Goal: Entertainment & Leisure: Consume media (video, audio)

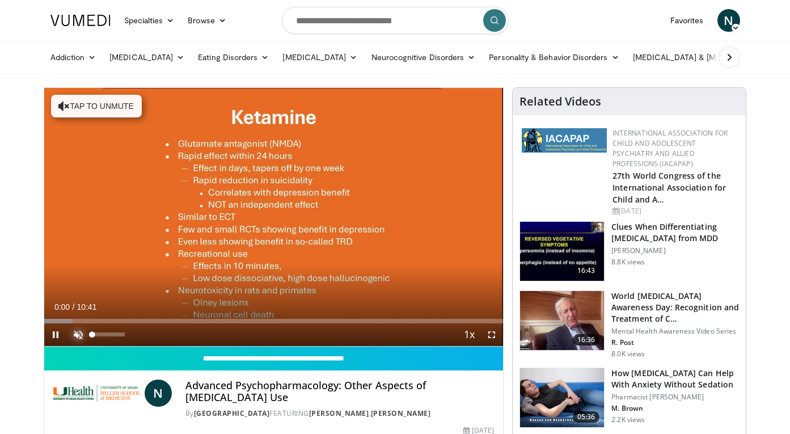
click at [75, 330] on span "Video Player" at bounding box center [78, 334] width 23 height 23
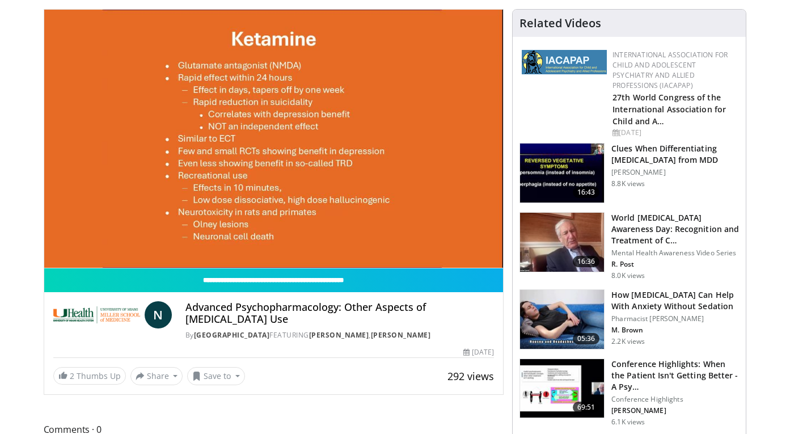
scroll to position [84, 0]
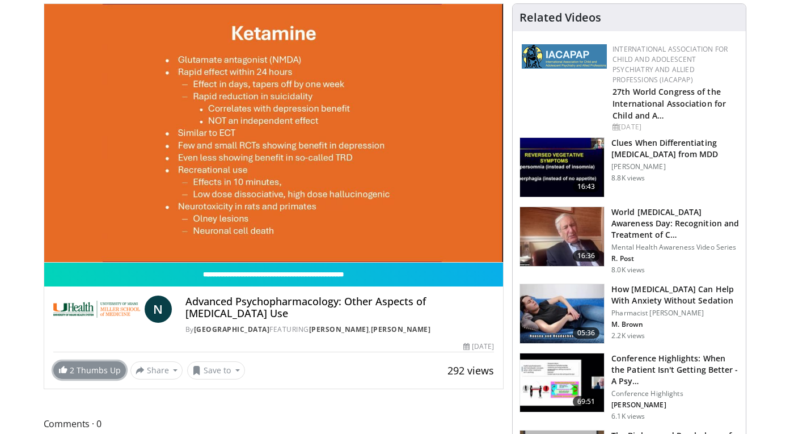
click at [72, 370] on span "2" at bounding box center [72, 370] width 5 height 11
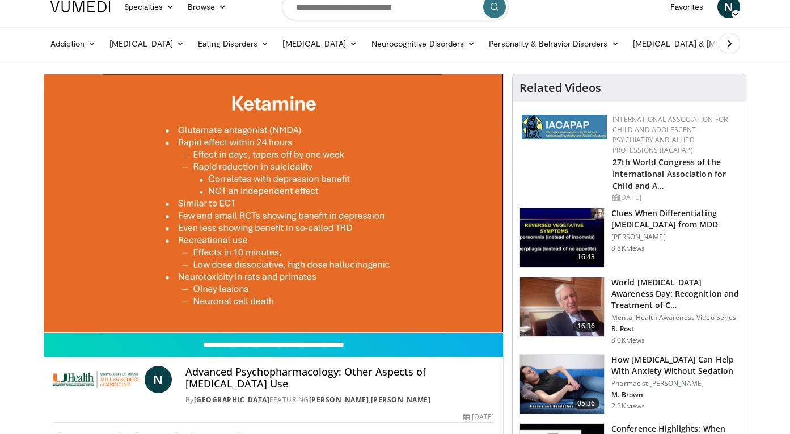
scroll to position [0, 0]
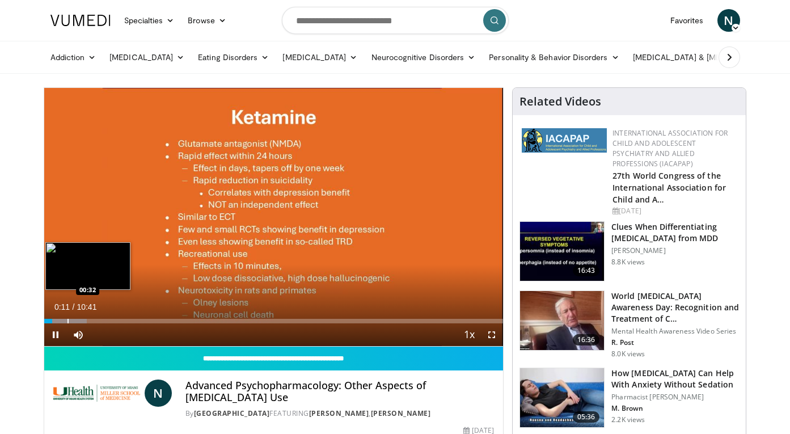
click at [66, 319] on div "Progress Bar" at bounding box center [65, 321] width 43 height 5
click at [83, 319] on div "Progress Bar" at bounding box center [83, 321] width 1 height 5
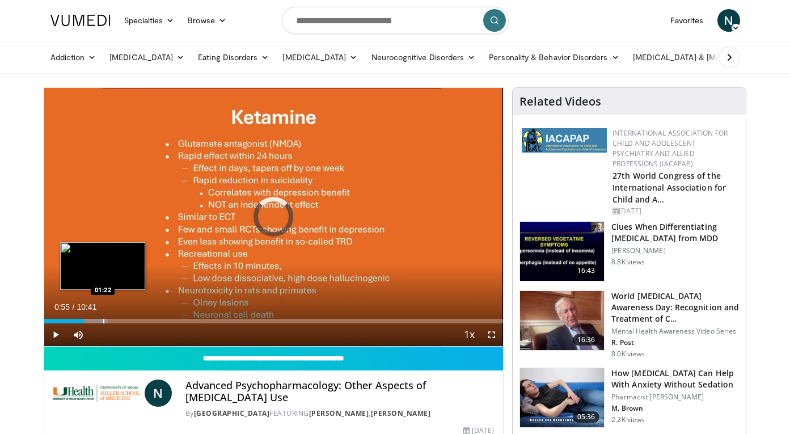
click at [103, 317] on div "Loaded : 13.92% 00:55 01:22" at bounding box center [273, 317] width 459 height 11
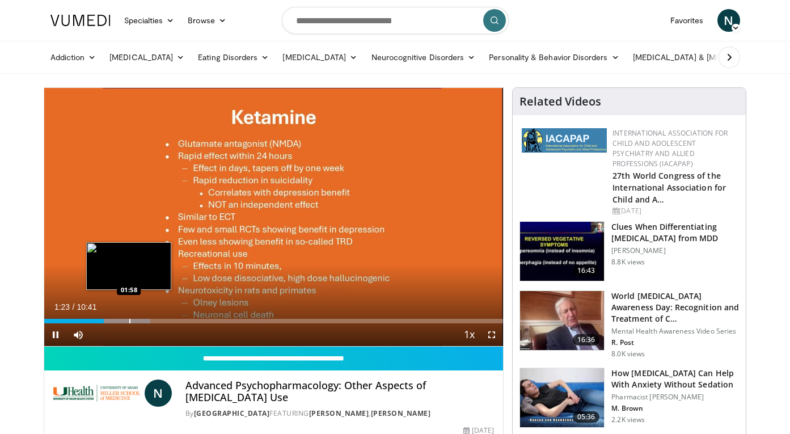
click at [129, 316] on div "Loaded : 23.20% 01:23 01:58" at bounding box center [273, 317] width 459 height 11
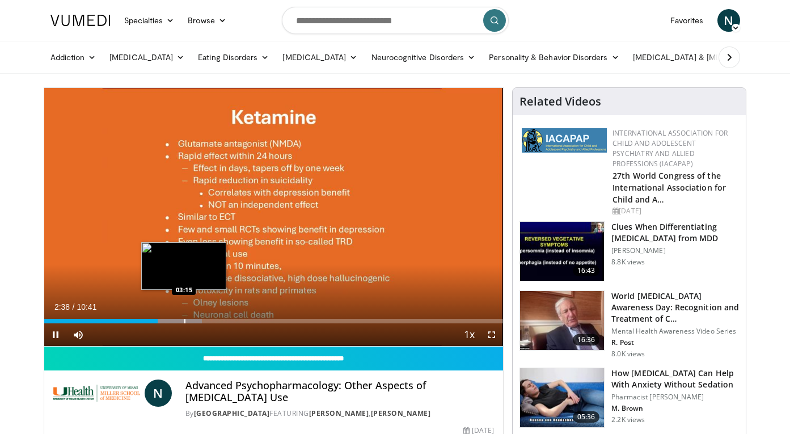
click at [184, 318] on div "Loaded : 34.36% 02:38 03:15" at bounding box center [273, 317] width 459 height 11
click at [201, 319] on div "Progress Bar" at bounding box center [200, 321] width 1 height 5
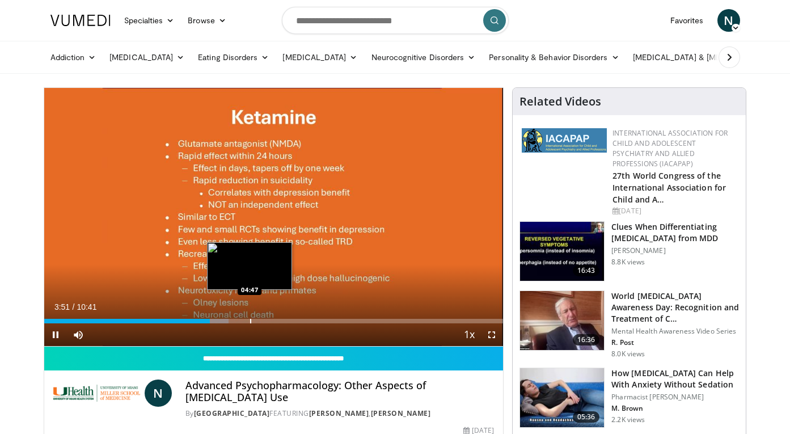
click at [260, 318] on div "Loaded : 40.23% 03:51 04:47" at bounding box center [273, 317] width 459 height 11
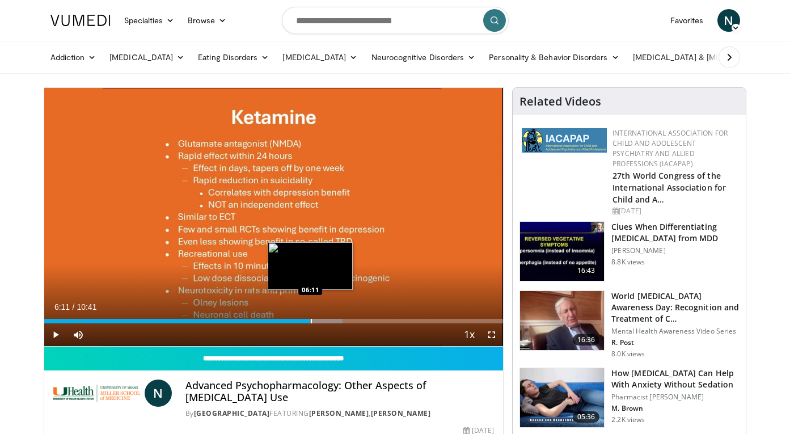
click at [311, 320] on div "Progress Bar" at bounding box center [311, 321] width 1 height 5
click at [329, 316] on div "Loaded : 64.99% 06:12 06:14" at bounding box center [273, 317] width 459 height 11
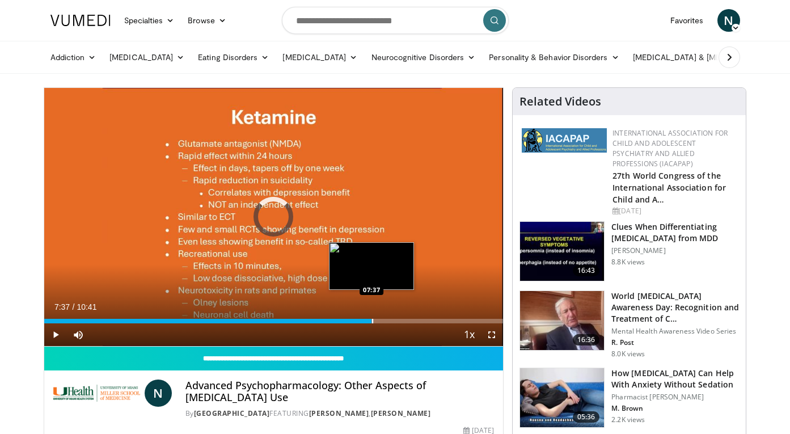
click at [372, 320] on div "Progress Bar" at bounding box center [372, 321] width 1 height 5
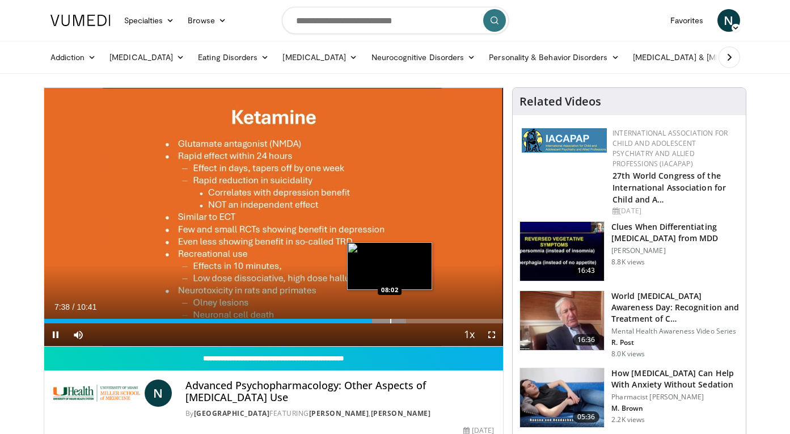
click at [391, 317] on div "Loaded : 78.92% 07:38 08:02" at bounding box center [273, 317] width 459 height 11
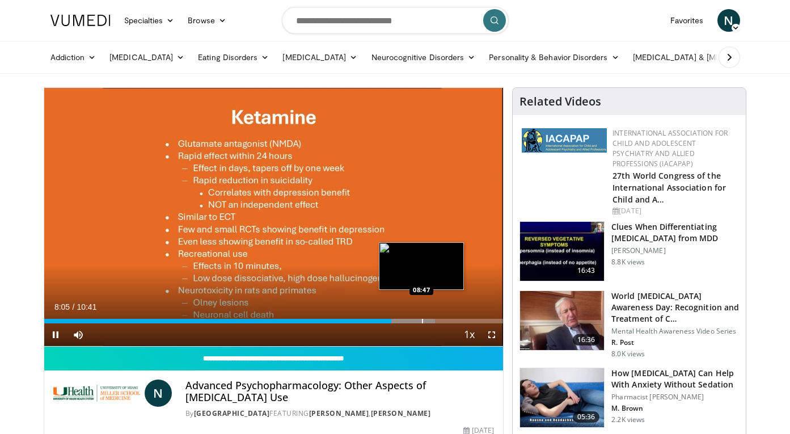
click at [421, 317] on div "Loaded : 85.11% 08:05 08:47" at bounding box center [273, 317] width 459 height 11
click at [438, 323] on div "Progress Bar" at bounding box center [437, 321] width 1 height 5
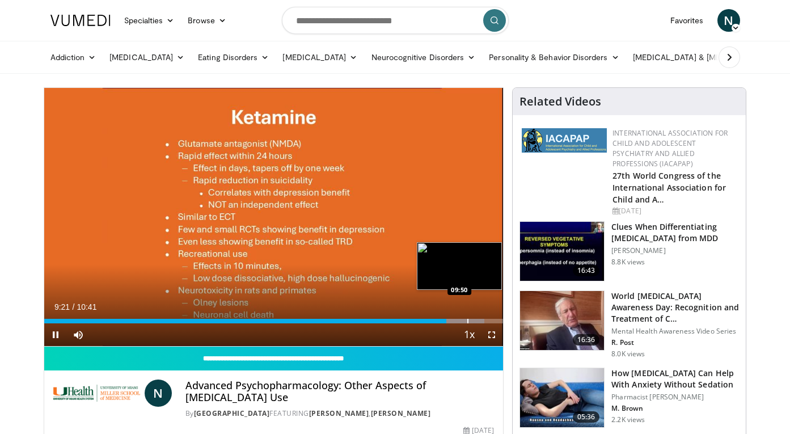
click at [469, 318] on div "Loaded : 95.94% 09:21 09:50" at bounding box center [273, 317] width 459 height 11
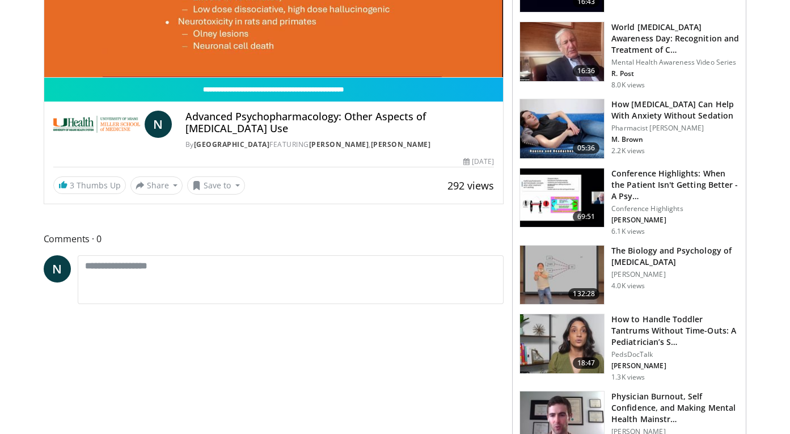
scroll to position [282, 0]
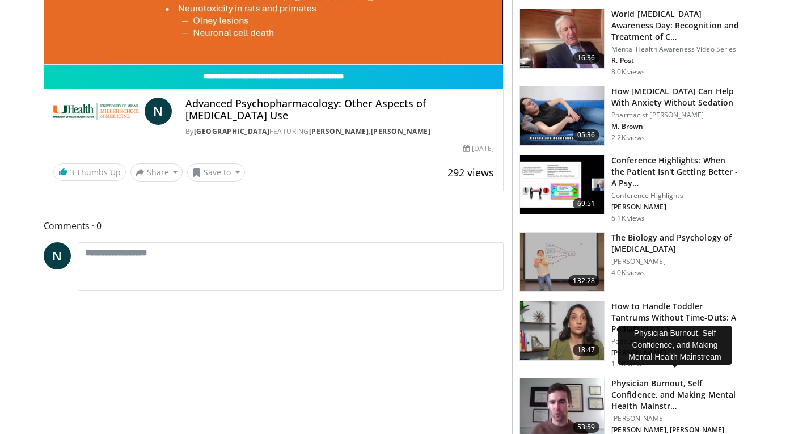
click at [633, 393] on h3 "Physician Burnout, Self Confidence, and Making Mental Health Mainstr…" at bounding box center [675, 395] width 128 height 34
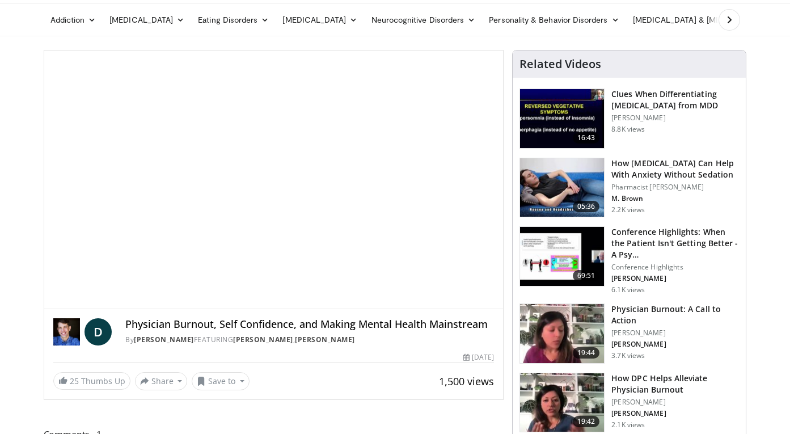
scroll to position [40, 0]
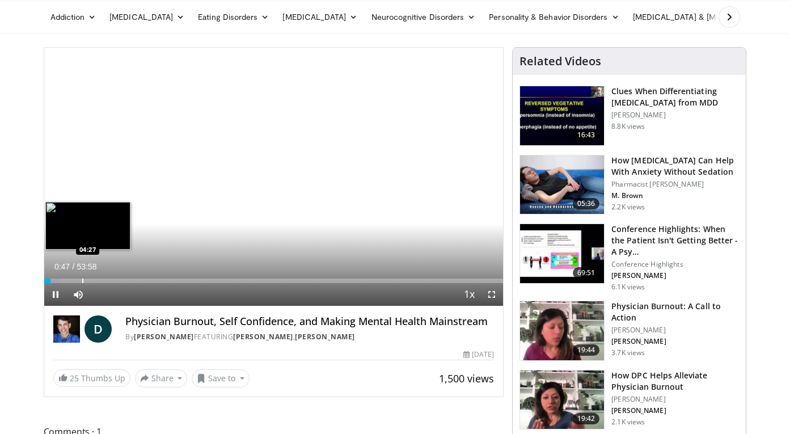
click at [82, 278] on div "Progress Bar" at bounding box center [82, 280] width 1 height 5
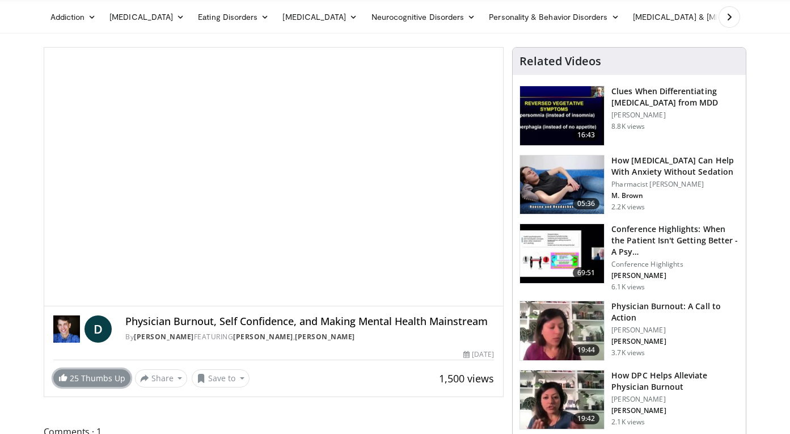
click at [81, 379] on link "25 Thumbs Up" at bounding box center [91, 378] width 77 height 18
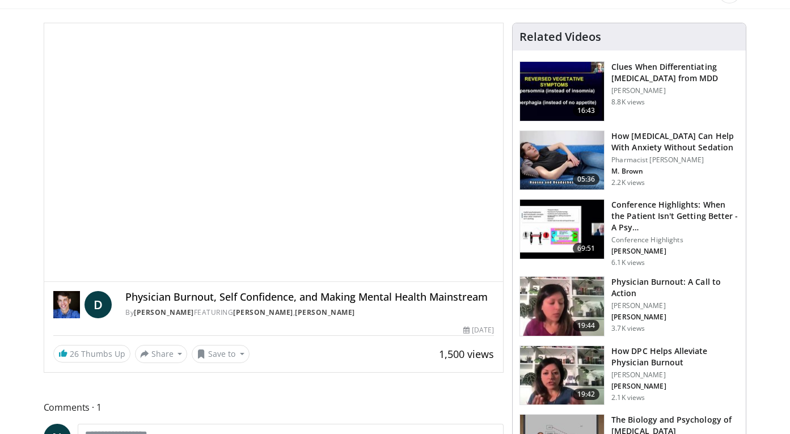
scroll to position [53, 0]
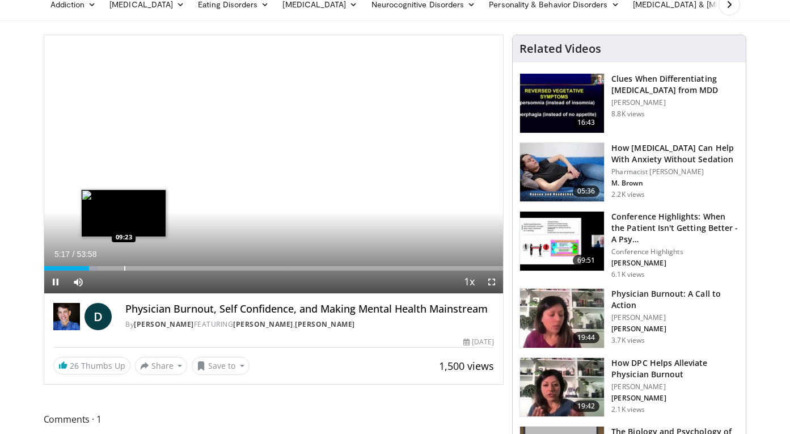
click at [124, 266] on div "Progress Bar" at bounding box center [124, 268] width 1 height 5
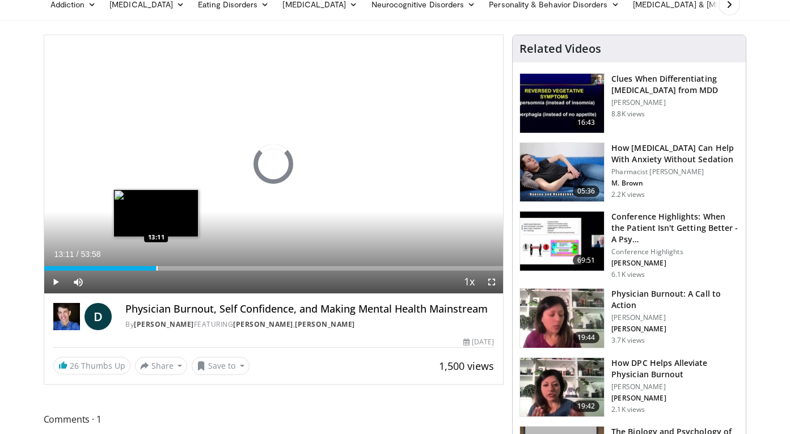
click at [156, 265] on div "Loaded : 18.22% 13:11 13:11" at bounding box center [273, 265] width 459 height 11
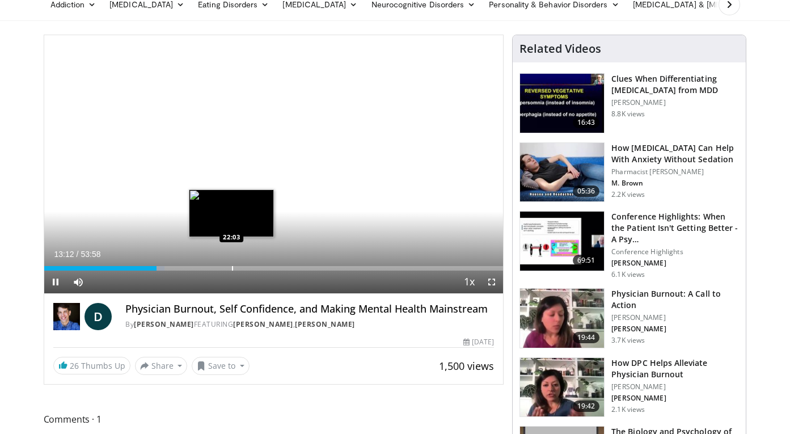
click at [232, 262] on div "Loaded : 26.21% 13:13 22:03" at bounding box center [273, 265] width 459 height 11
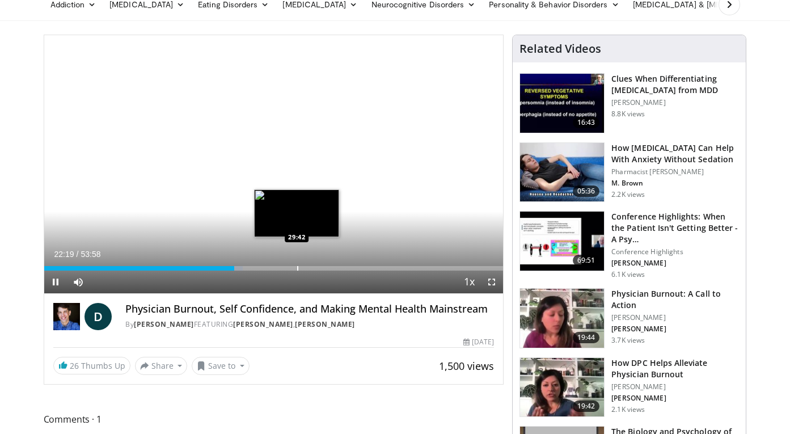
click at [297, 266] on div "Progress Bar" at bounding box center [297, 268] width 1 height 5
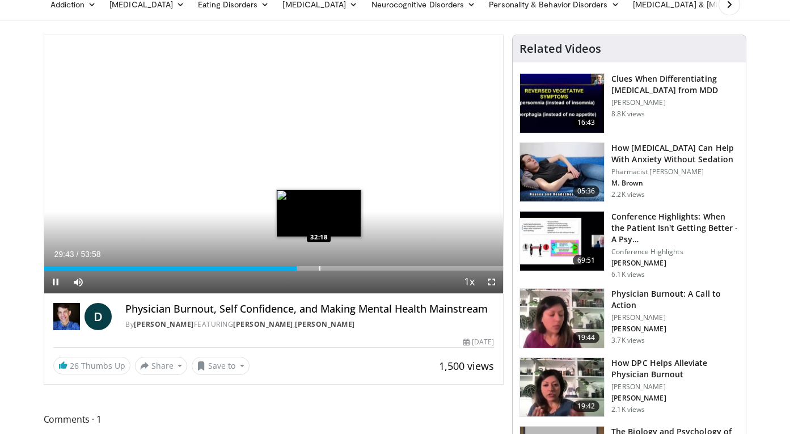
click at [322, 265] on div "Loaded : 55.59% 29:43 32:18" at bounding box center [273, 265] width 459 height 11
click at [310, 269] on div "Progress Bar" at bounding box center [310, 268] width 1 height 5
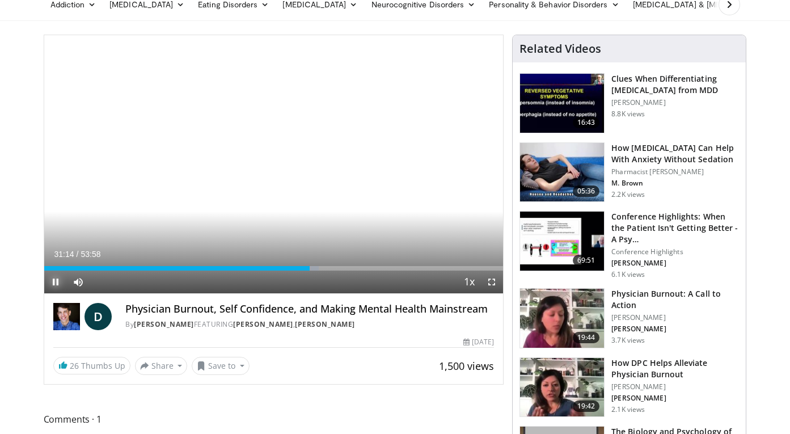
click at [55, 278] on span "Video Player" at bounding box center [55, 281] width 23 height 23
